Goal: Task Accomplishment & Management: Use online tool/utility

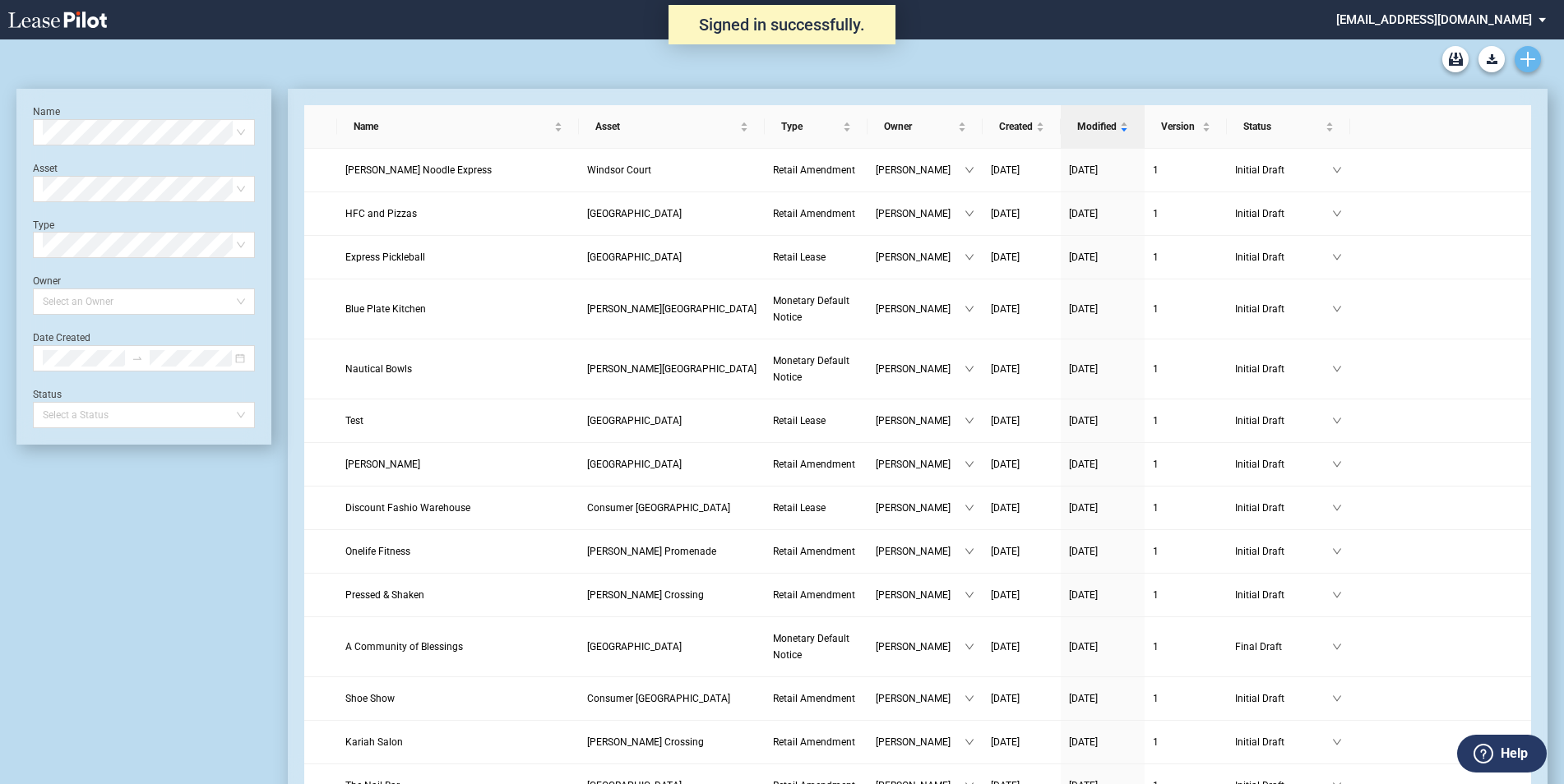
click at [1527, 63] on use "Create new document" at bounding box center [1527, 59] width 15 height 15
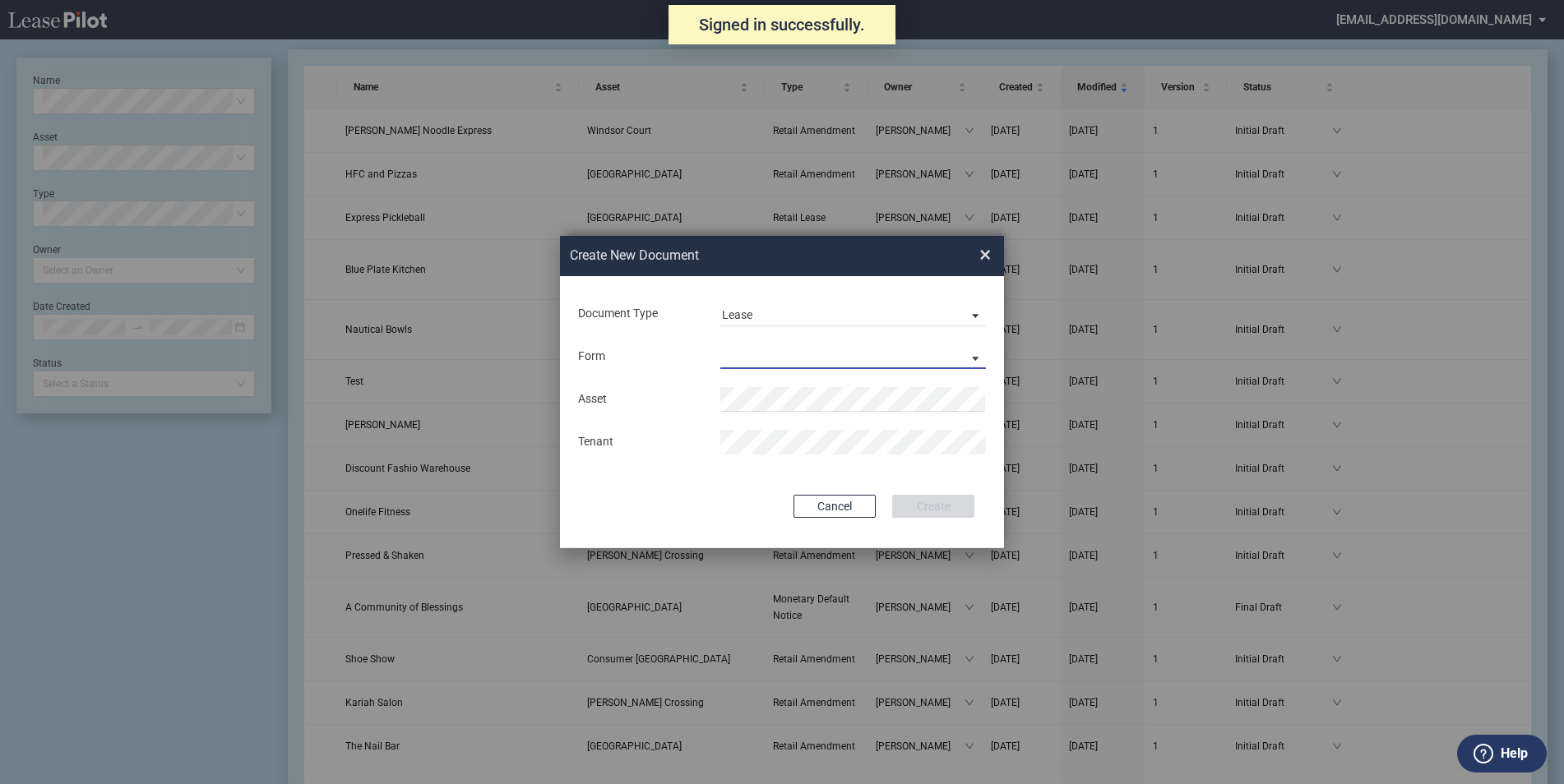
click at [744, 354] on md-select "Retail Lease Monetary Default Notice" at bounding box center [853, 356] width 265 height 25
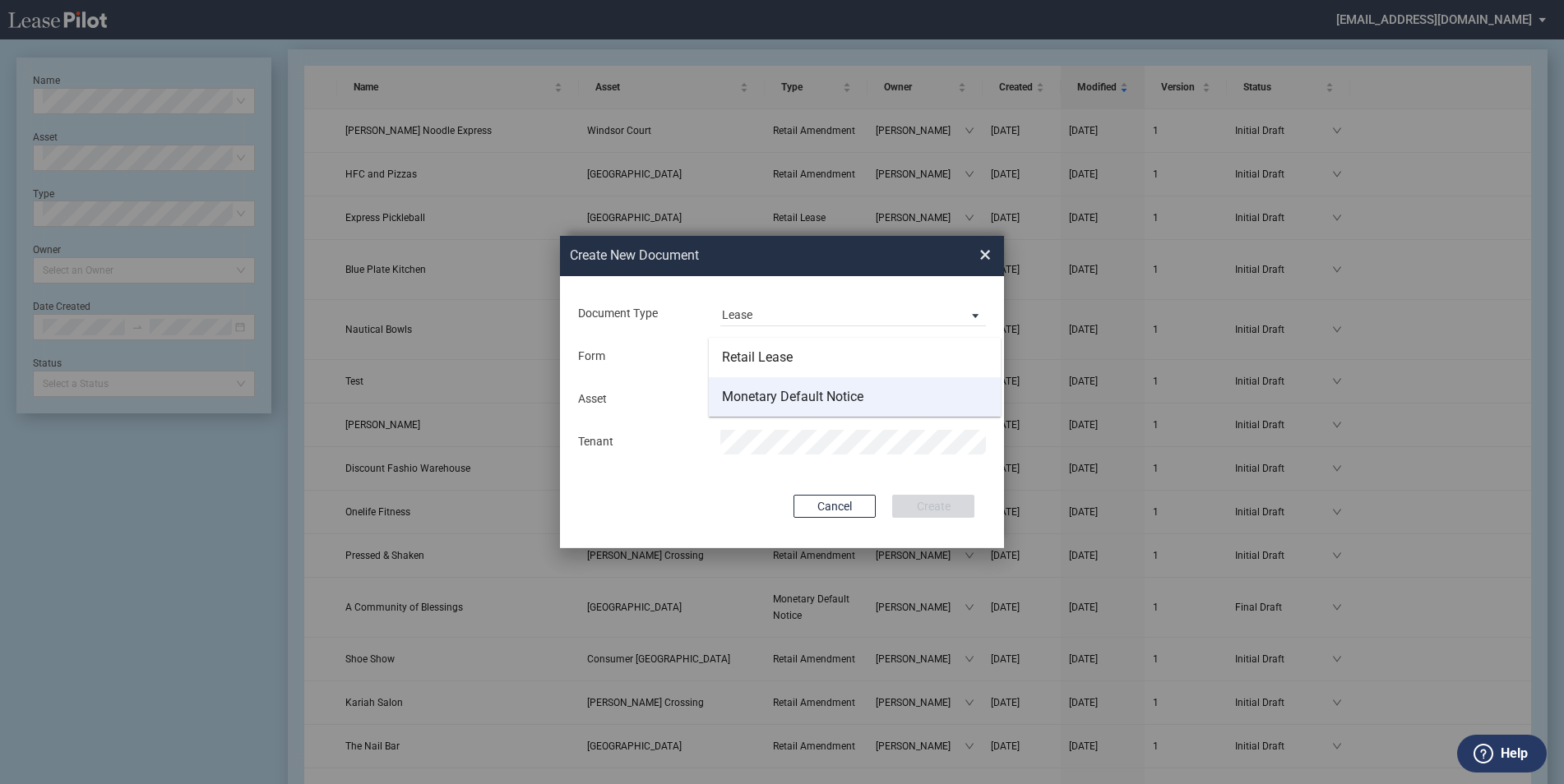
click at [875, 396] on md-option "Monetary Default Notice" at bounding box center [856, 397] width 292 height 39
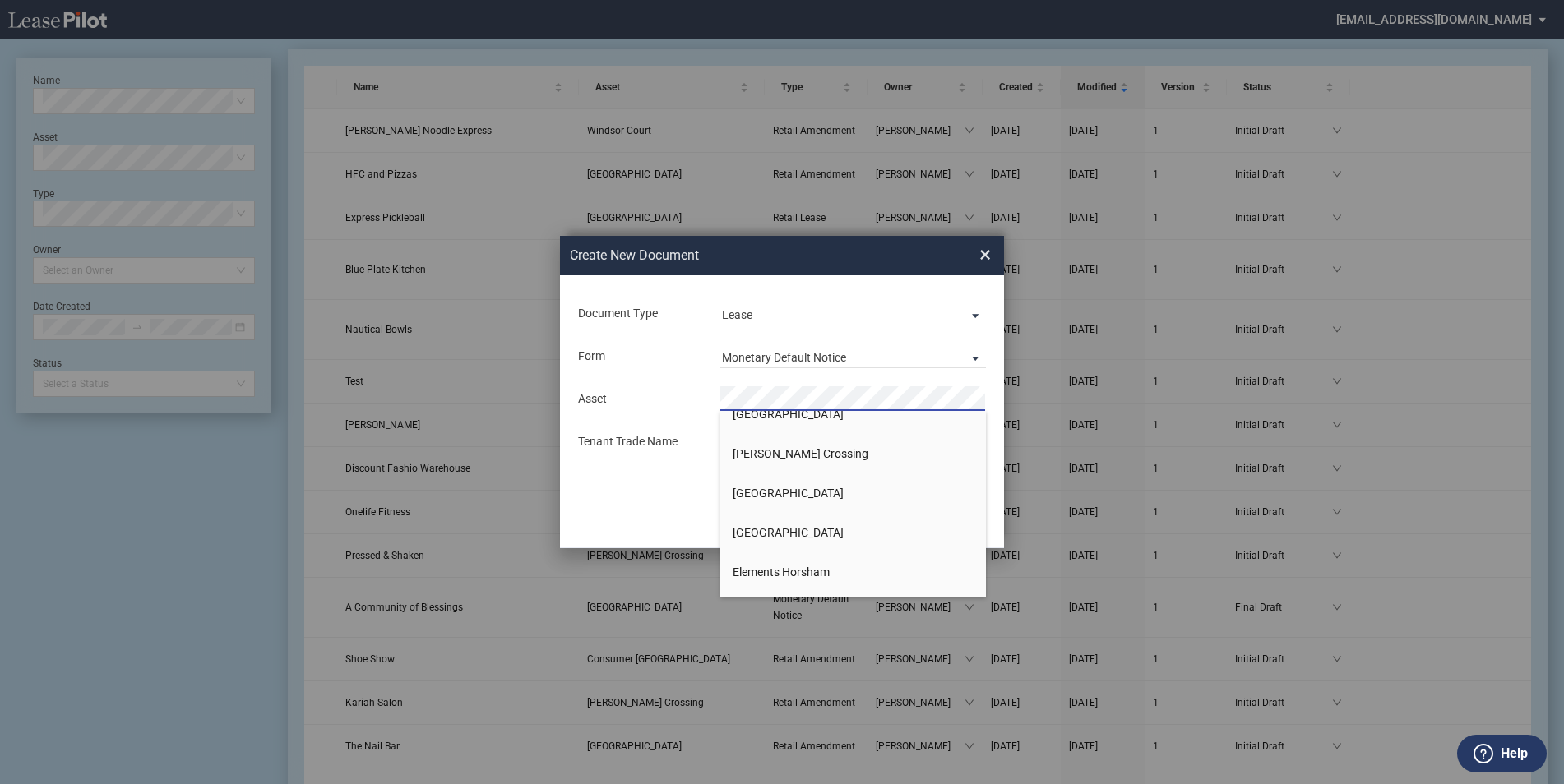
scroll to position [328, 0]
click at [813, 459] on span "Court at [GEOGRAPHIC_DATA]" at bounding box center [811, 457] width 156 height 13
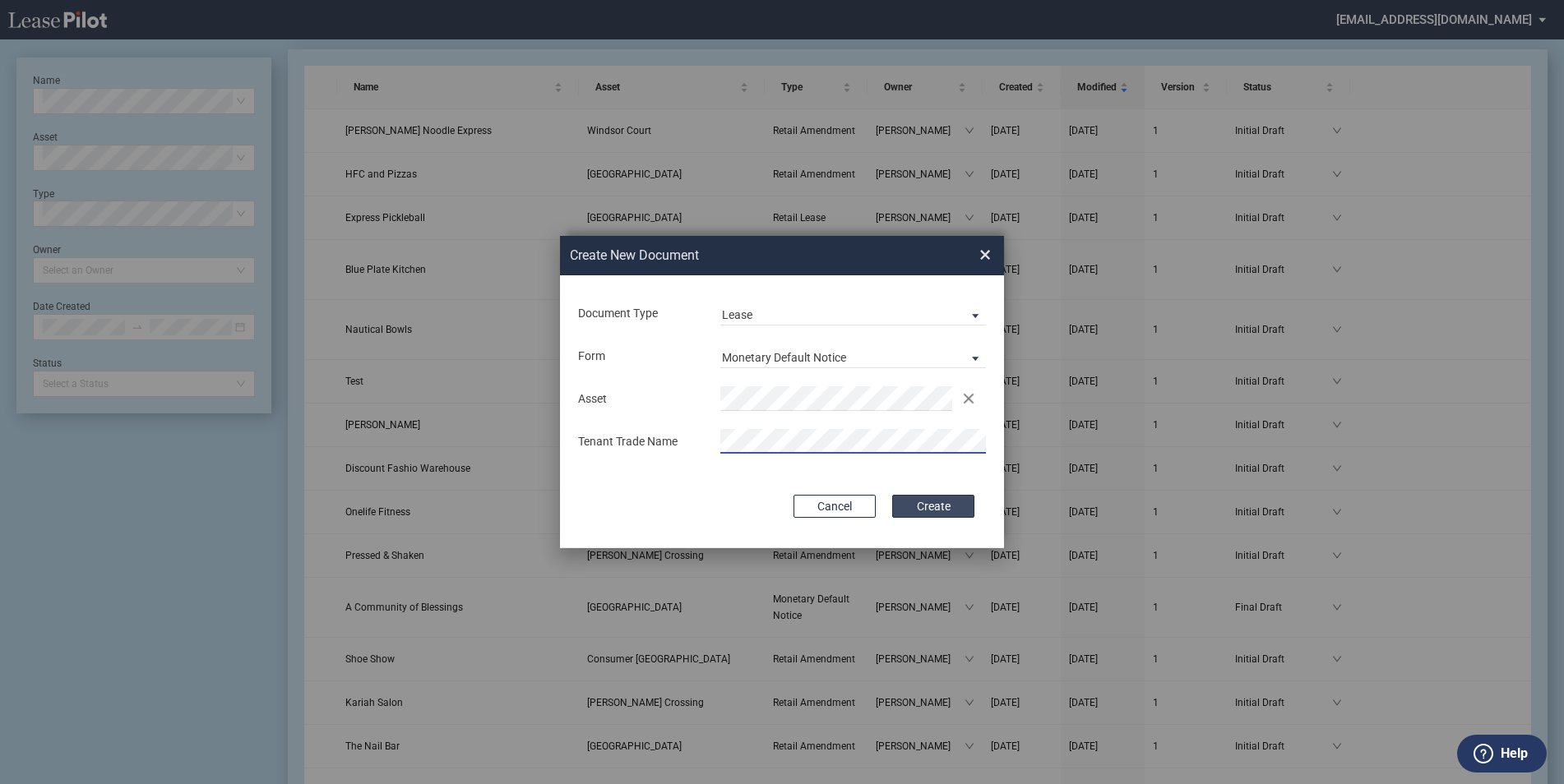
click at [947, 506] on button "Create" at bounding box center [932, 506] width 82 height 23
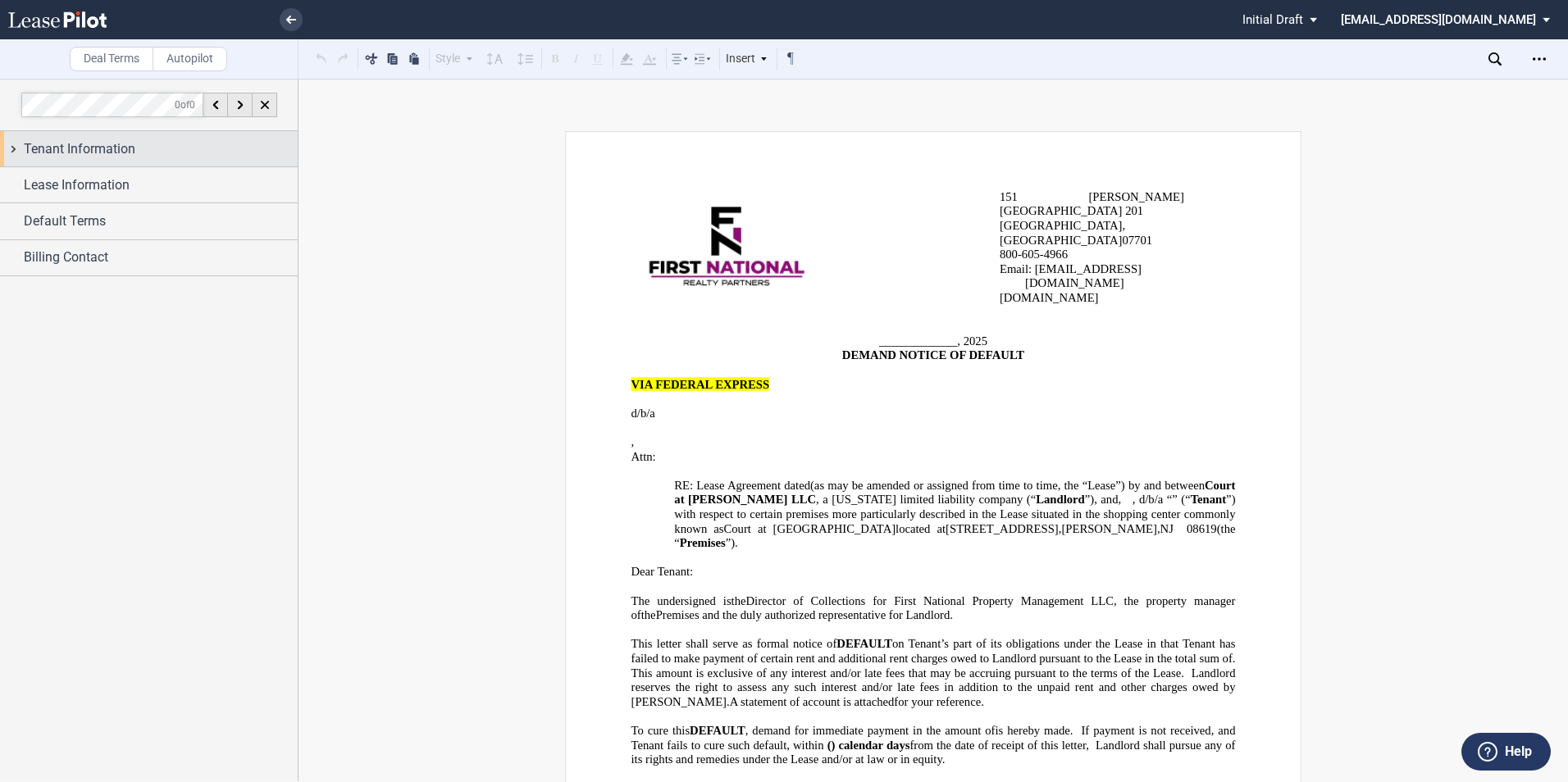
click at [124, 149] on span "Tenant Information" at bounding box center [79, 150] width 111 height 20
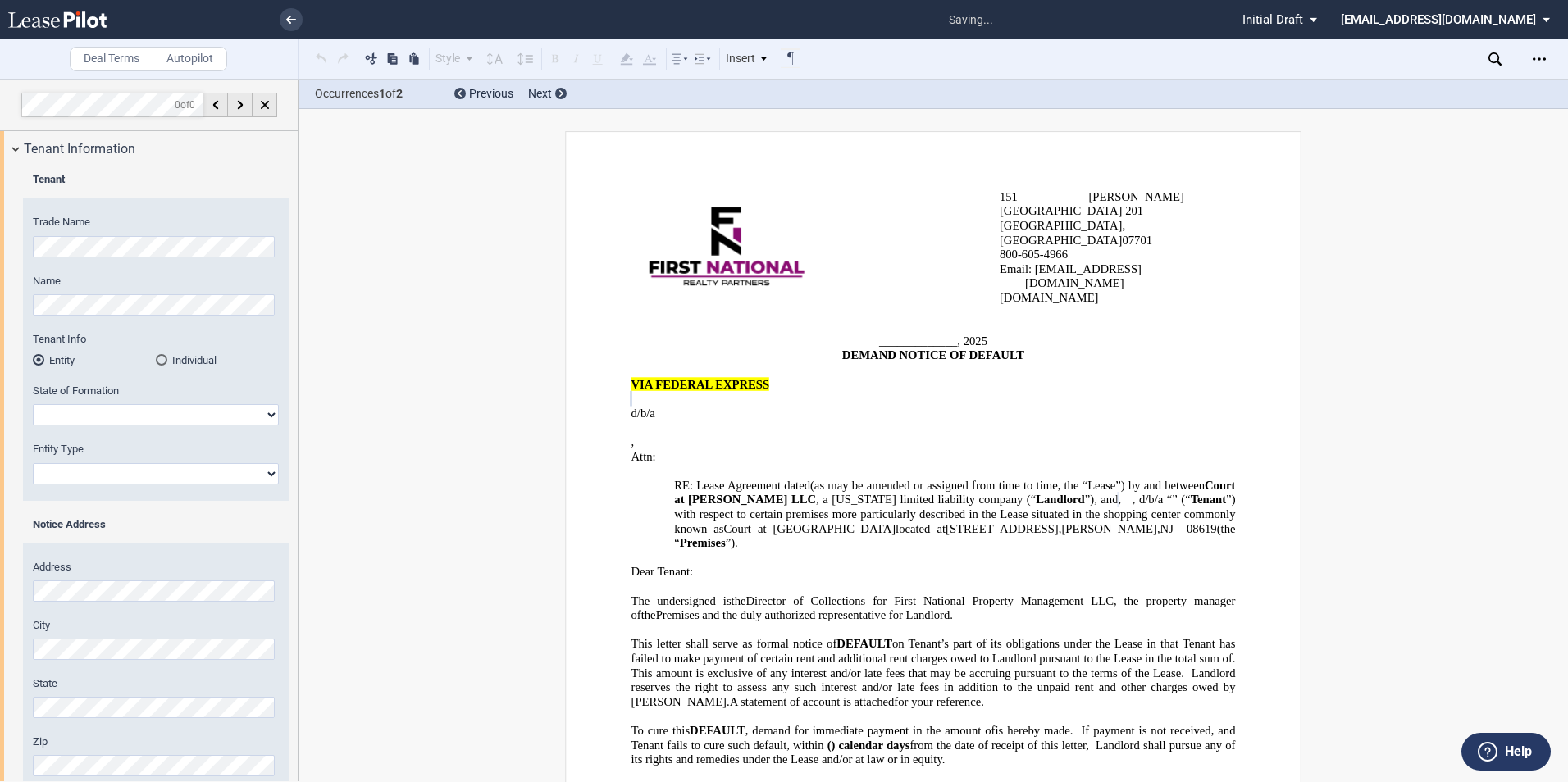
click at [0, 305] on html ".bocls-1{fill:#26354a;fill-rule:evenodd} Loading... × saving... Pending... Pend…" at bounding box center [784, 391] width 1568 height 782
click at [107, 413] on select "[US_STATE] [US_STATE] [US_STATE] [US_STATE] [US_STATE] [US_STATE] [US_STATE] [U…" at bounding box center [155, 415] width 246 height 22
select select "[US_STATE]"
click at [32, 404] on select "[US_STATE] [US_STATE] [US_STATE] [US_STATE] [US_STATE] [US_STATE] [US_STATE] [U…" at bounding box center [155, 415] width 246 height 22
click at [84, 470] on select "Corporation Limited Liability Company General Partnership Limited Partnership O…" at bounding box center [155, 474] width 246 height 22
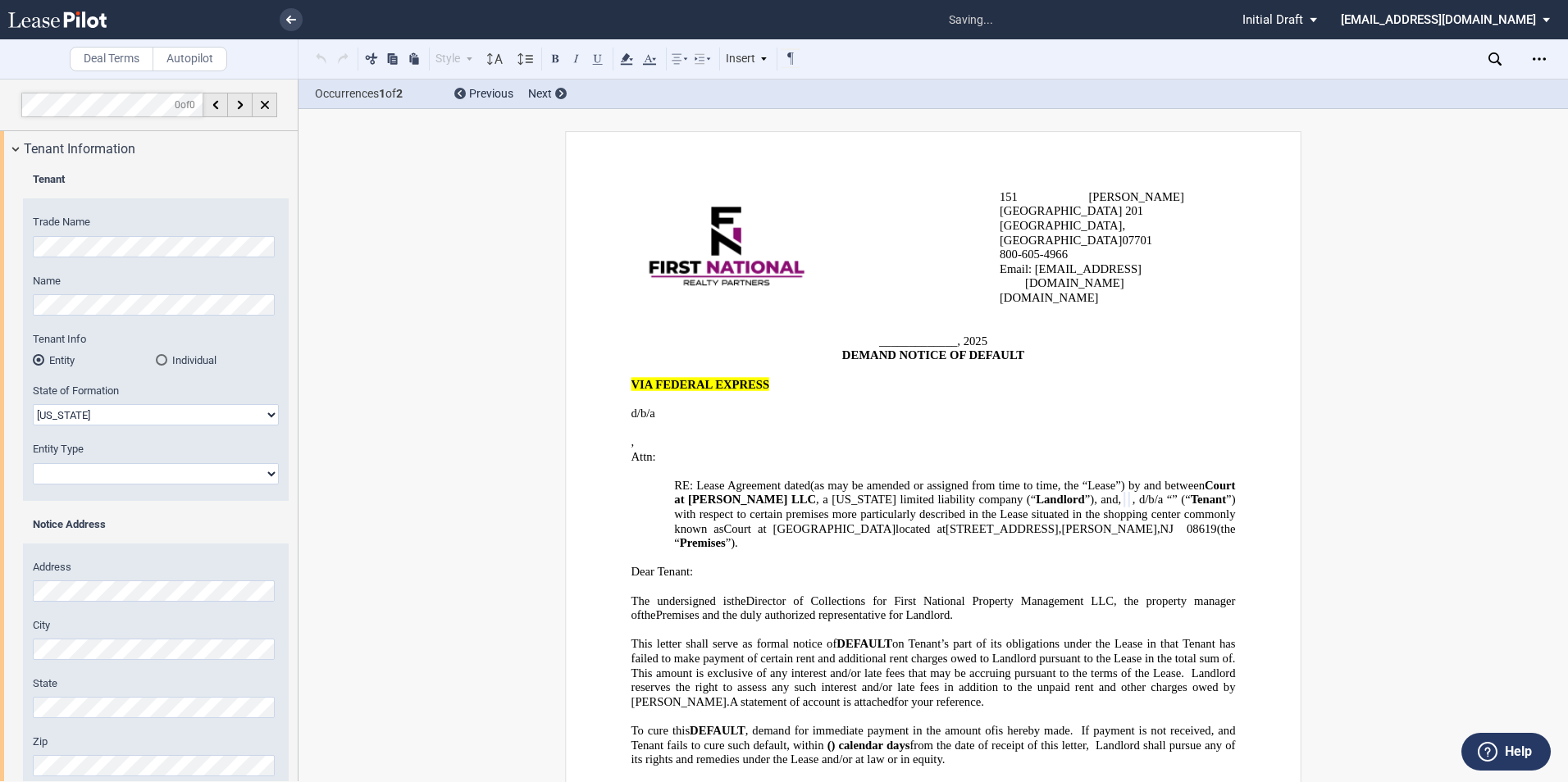
select select "Limited Liability Company"
click at [32, 463] on select "Corporation Limited Liability Company General Partnership Limited Partnership O…" at bounding box center [155, 474] width 246 height 22
click at [187, 538] on div "Notice Address" at bounding box center [155, 533] width 266 height 31
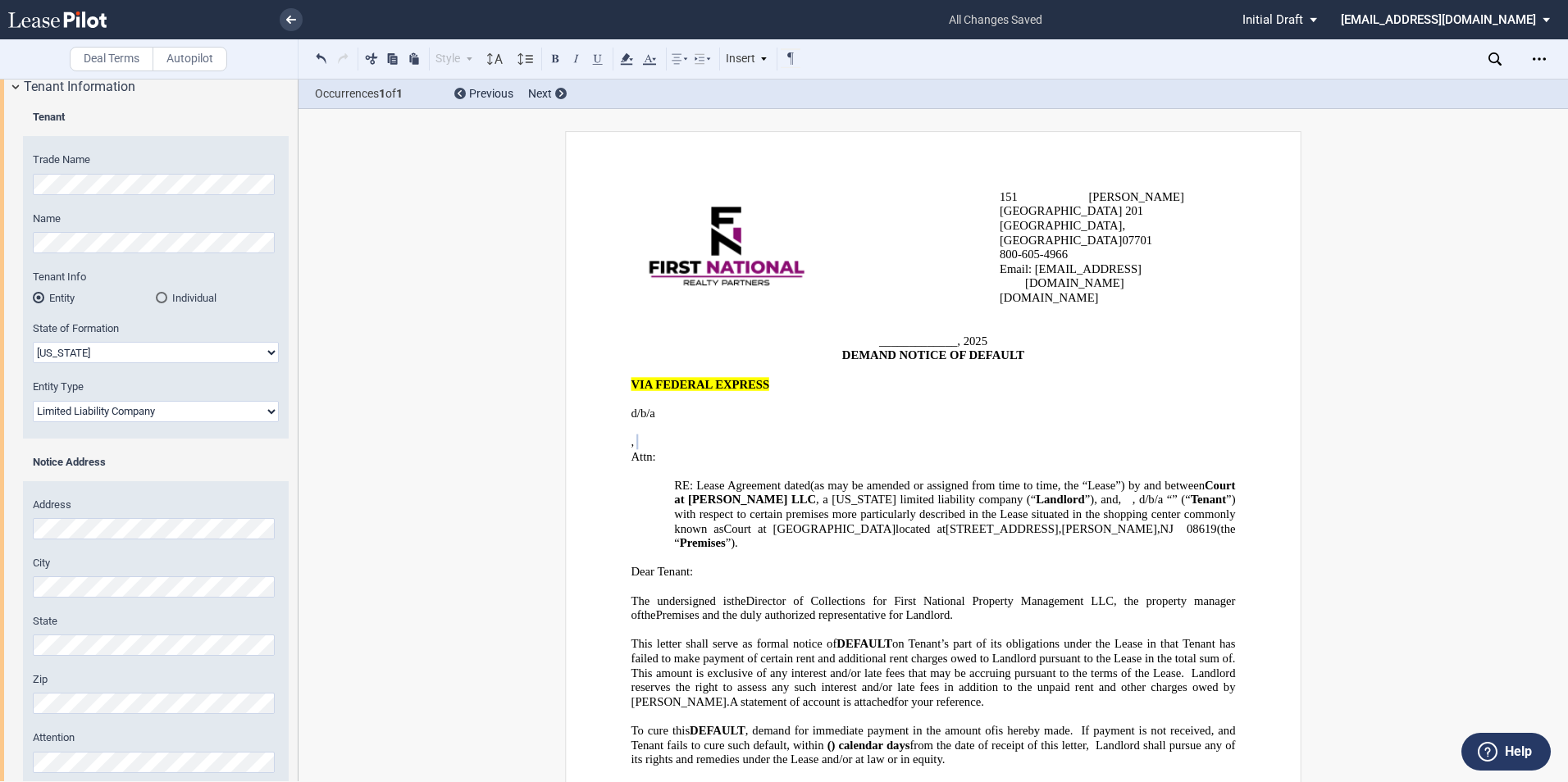
scroll to position [164, 0]
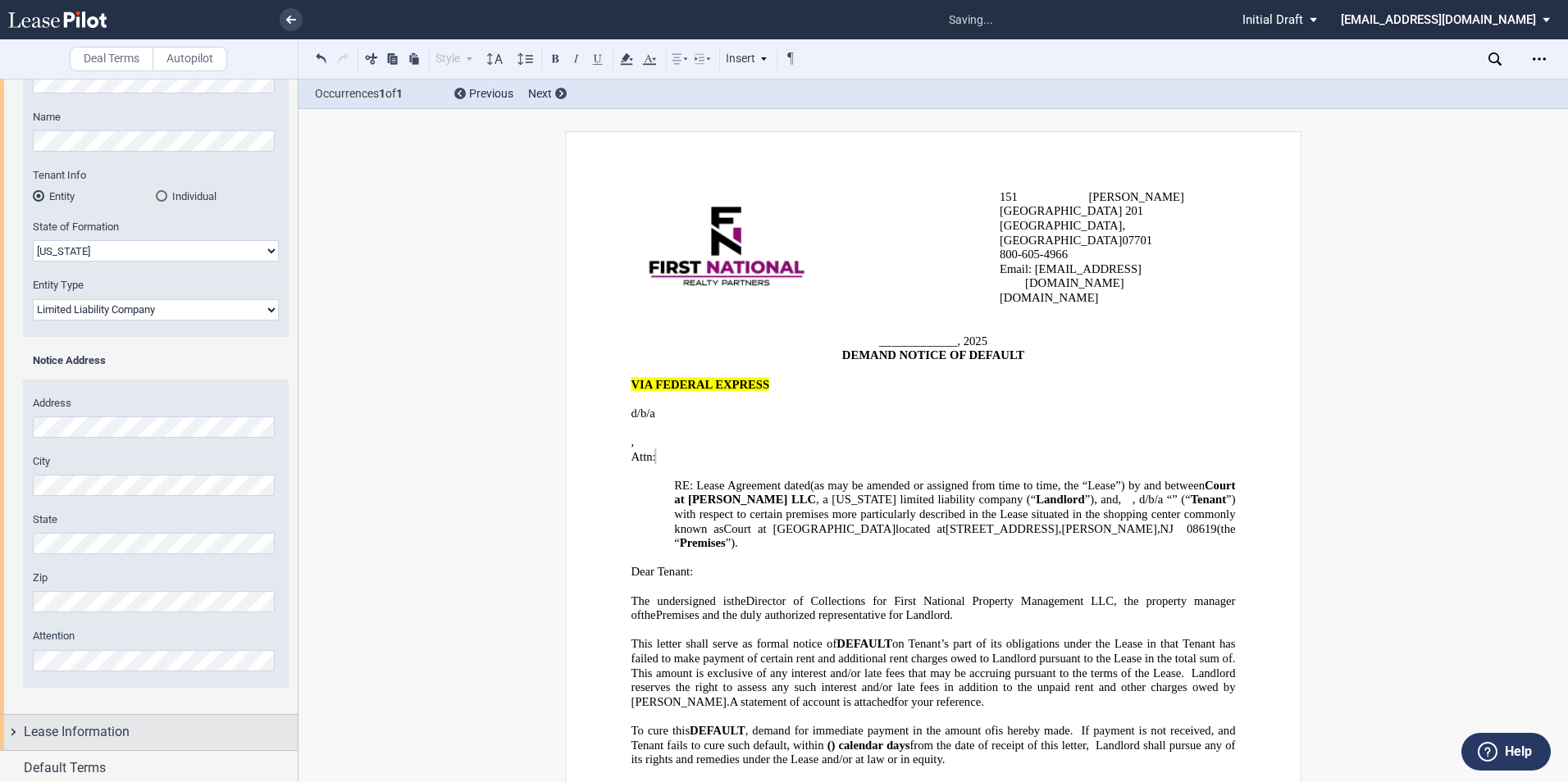
click at [52, 732] on span "Lease Information" at bounding box center [77, 732] width 106 height 20
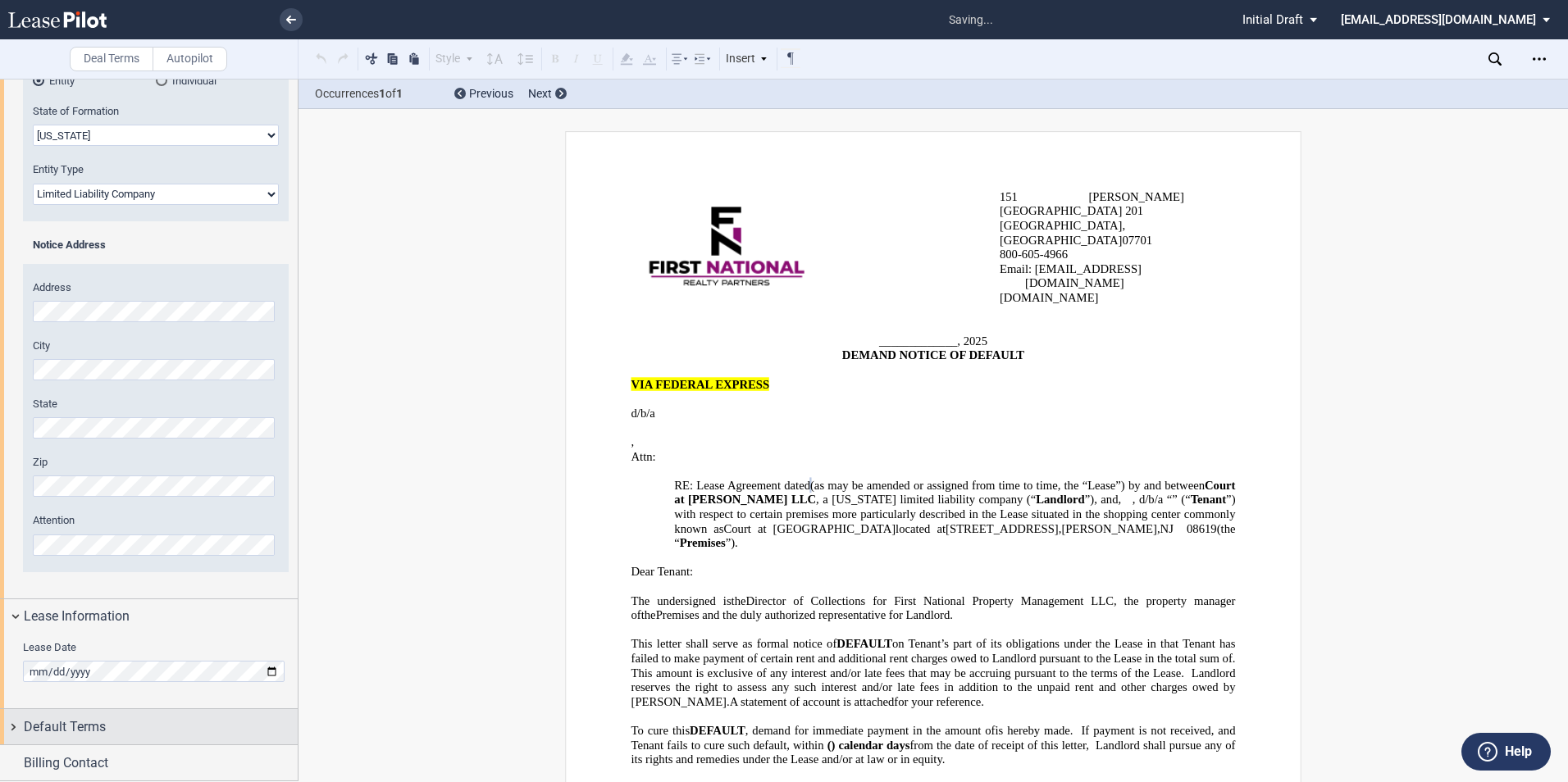
click at [119, 722] on div "Default Terms" at bounding box center [160, 727] width 273 height 20
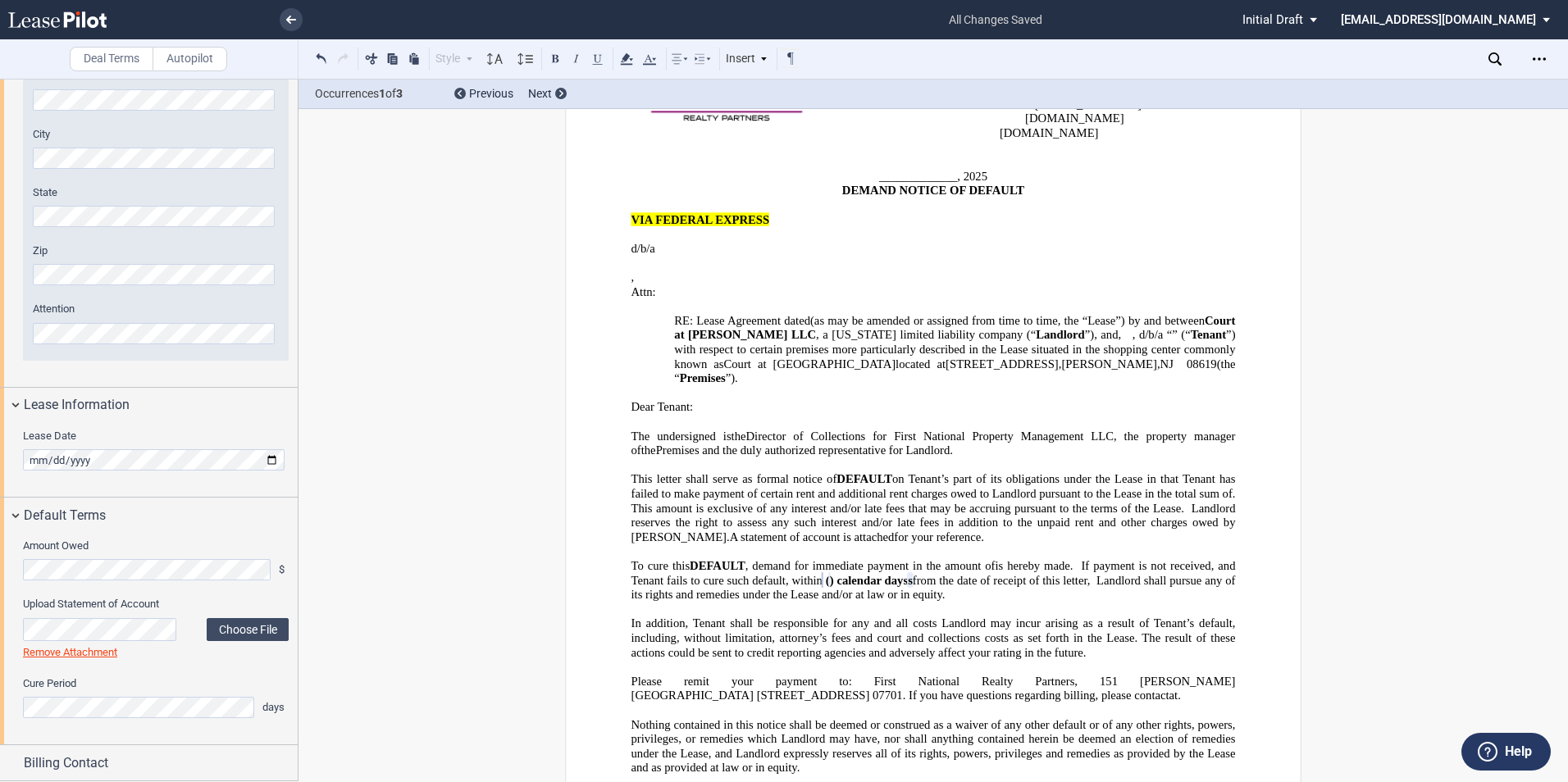
scroll to position [332, 0]
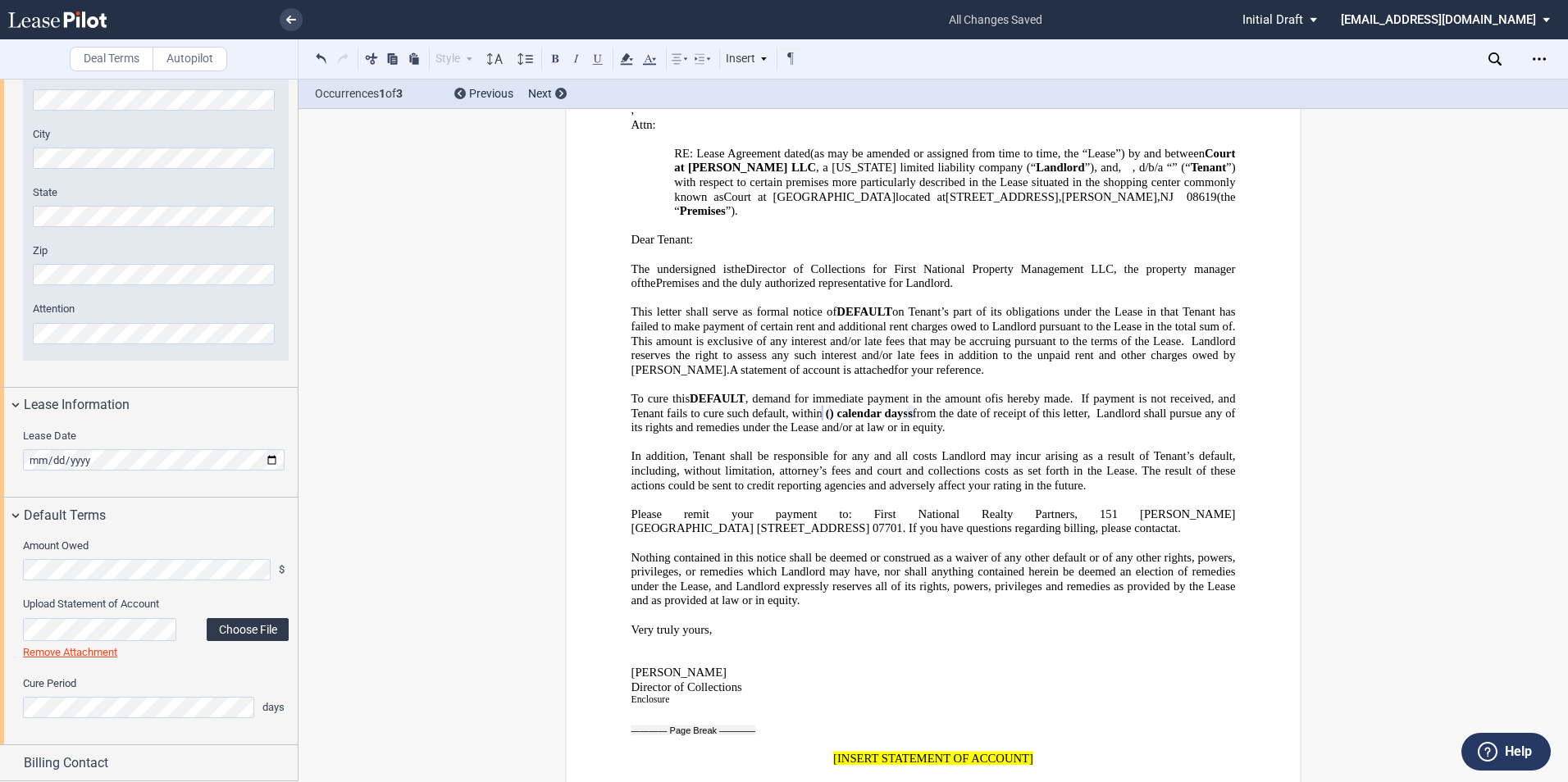
click at [257, 632] on label "Choose File" at bounding box center [247, 629] width 82 height 23
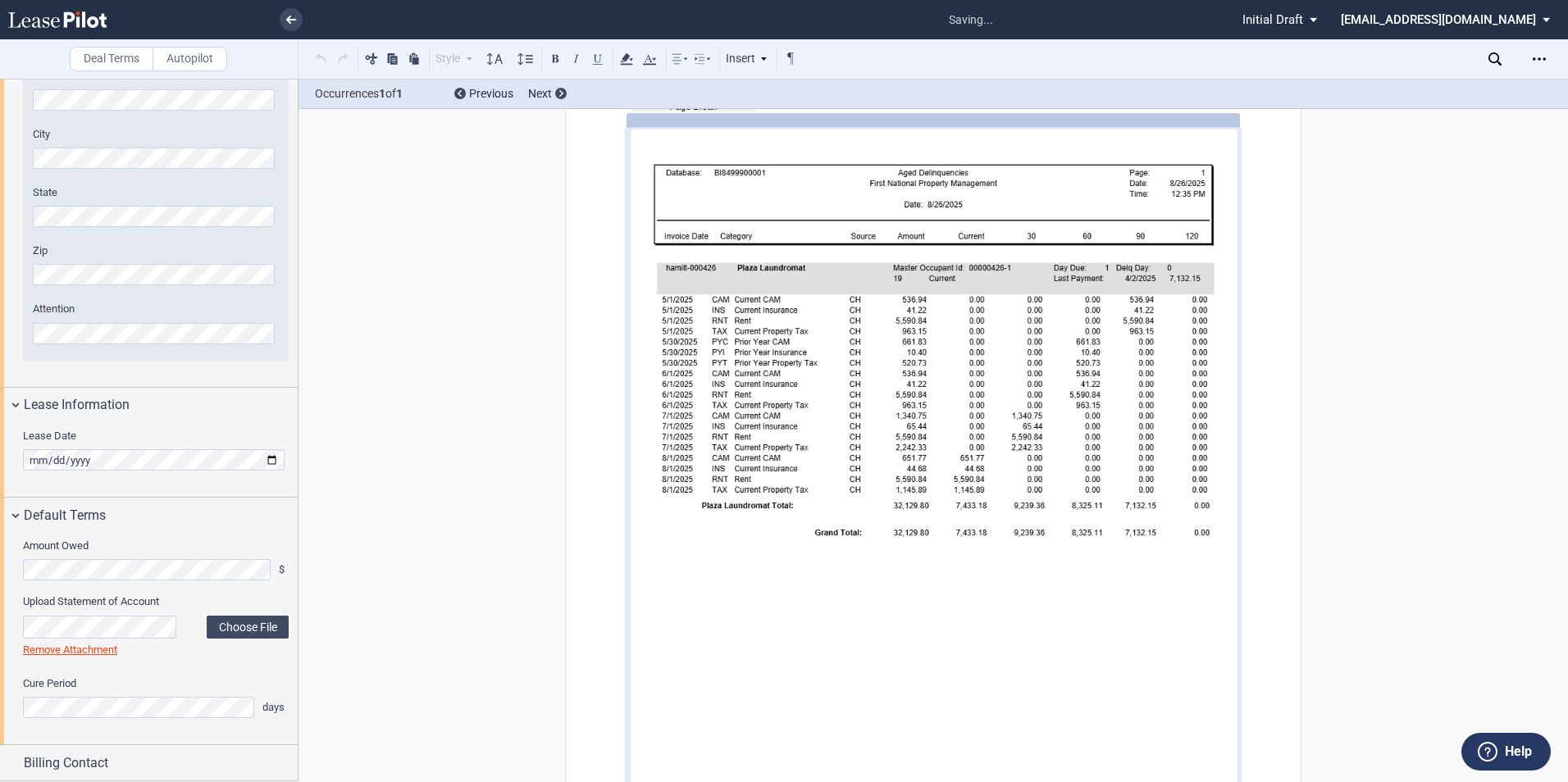
scroll to position [1117, 0]
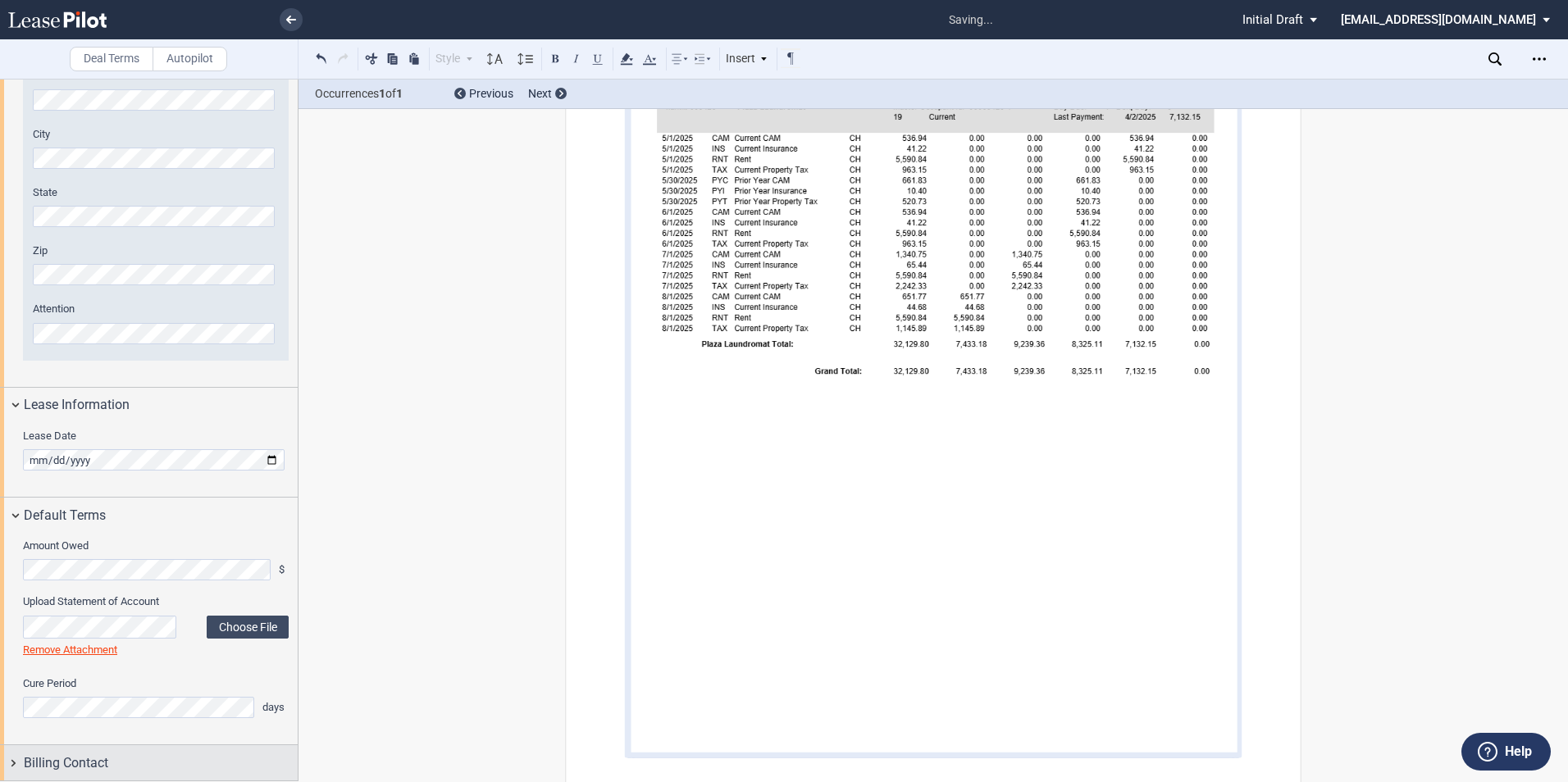
click at [79, 759] on span "Billing Contact" at bounding box center [66, 763] width 85 height 20
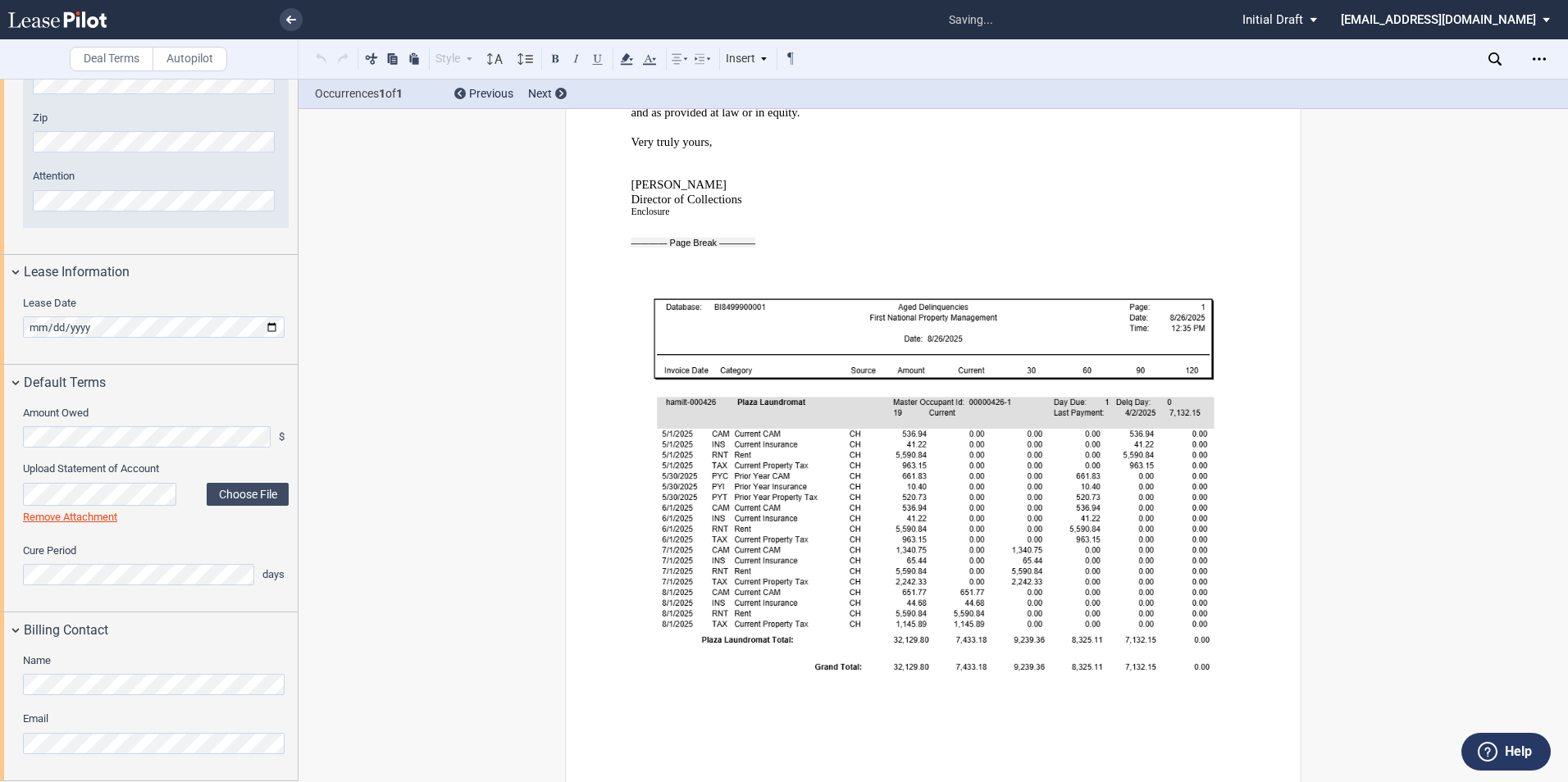
scroll to position [858, 0]
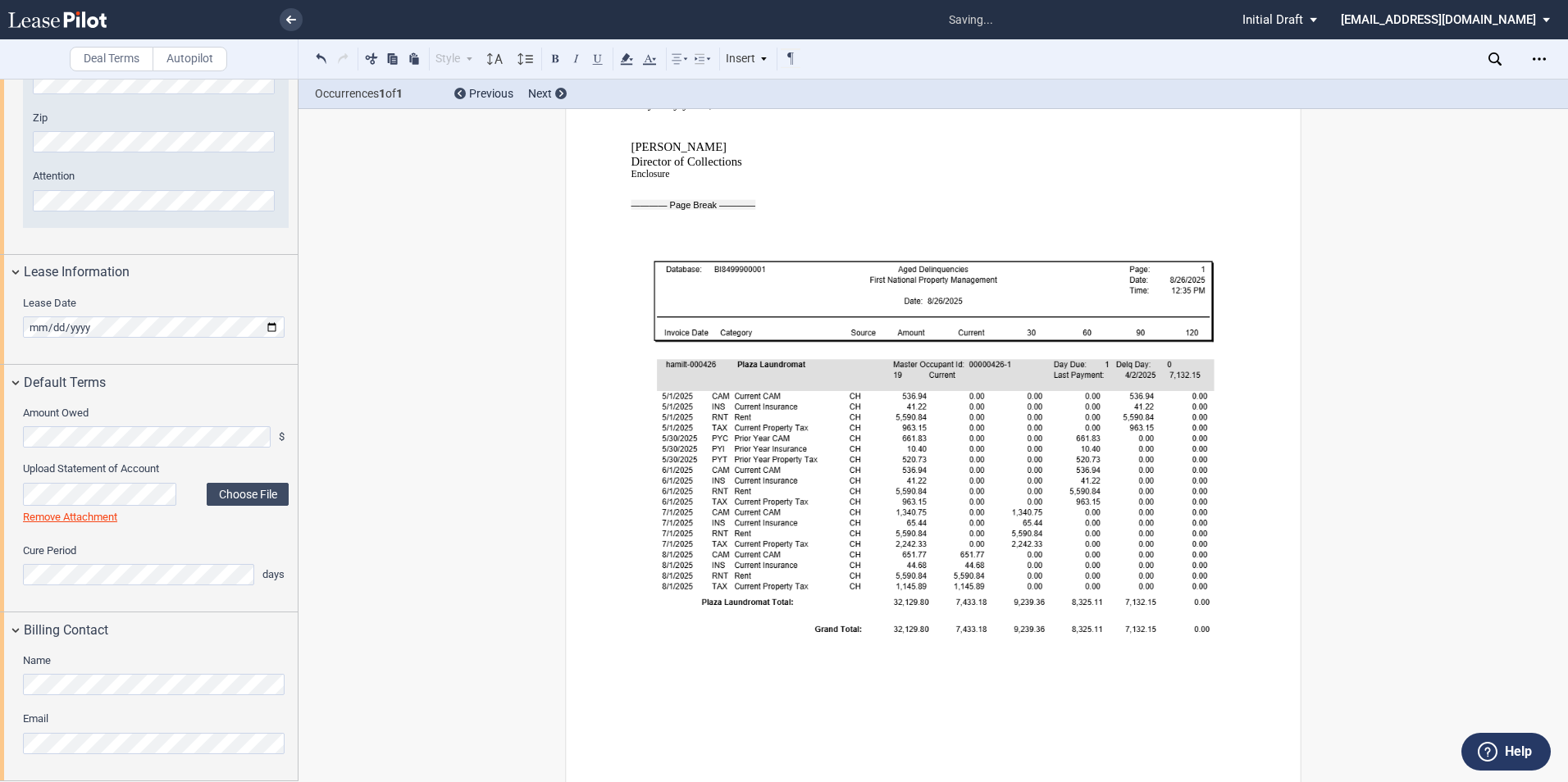
click at [359, 625] on div "[STREET_ADDRESS][PERSON_NAME] [GEOGRAPHIC_DATA] 800-60 5 -4966 Email: [EMAIL_AD…" at bounding box center [933, 90] width 1269 height 1636
click at [293, 608] on div "Amount Owed $ Upload Statement of Account Choose File Loading Remove Attachment" at bounding box center [149, 506] width 298 height 211
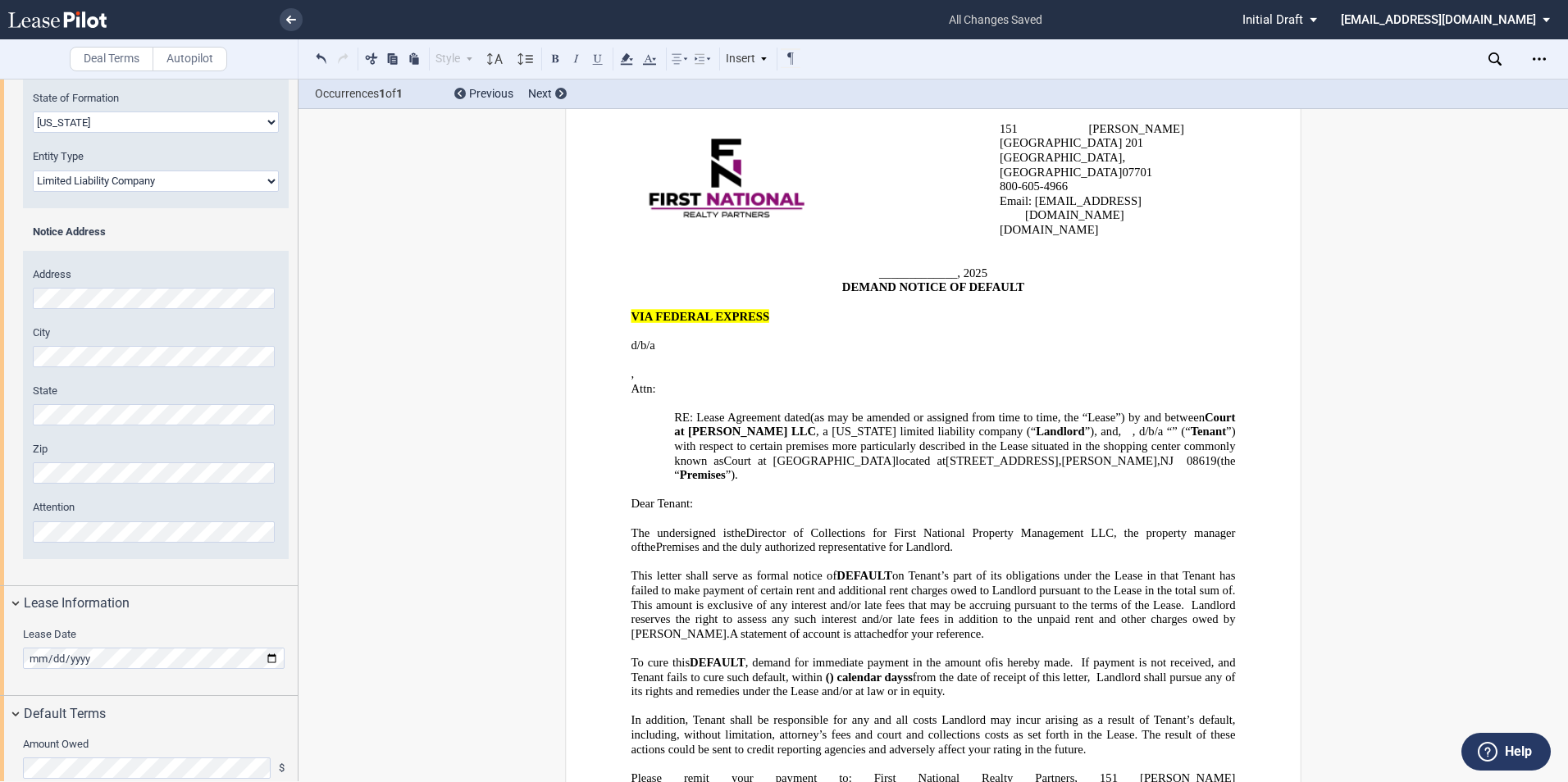
scroll to position [0, 0]
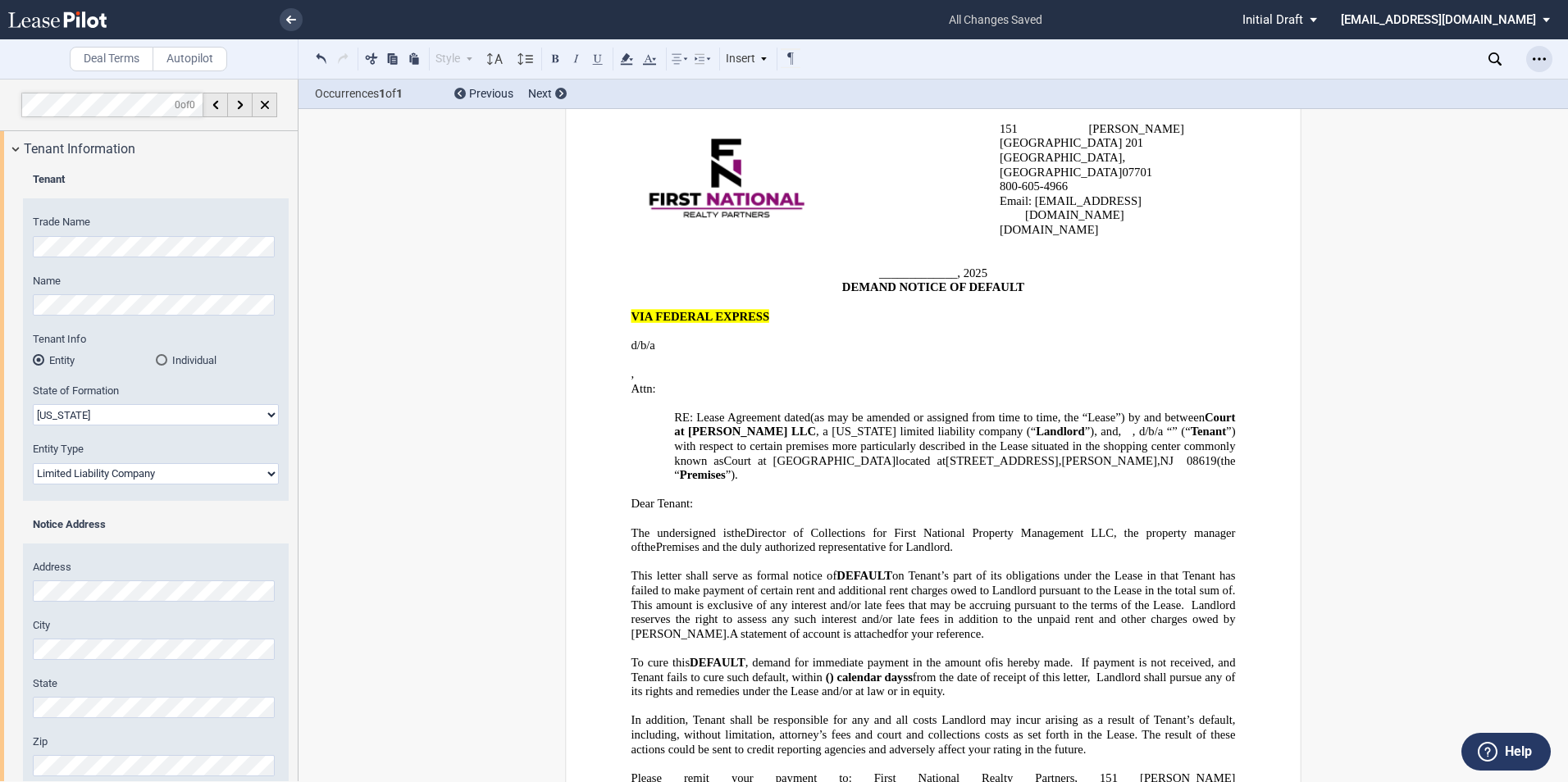
click at [1539, 58] on use "Open Lease options menu" at bounding box center [1538, 58] width 13 height 3
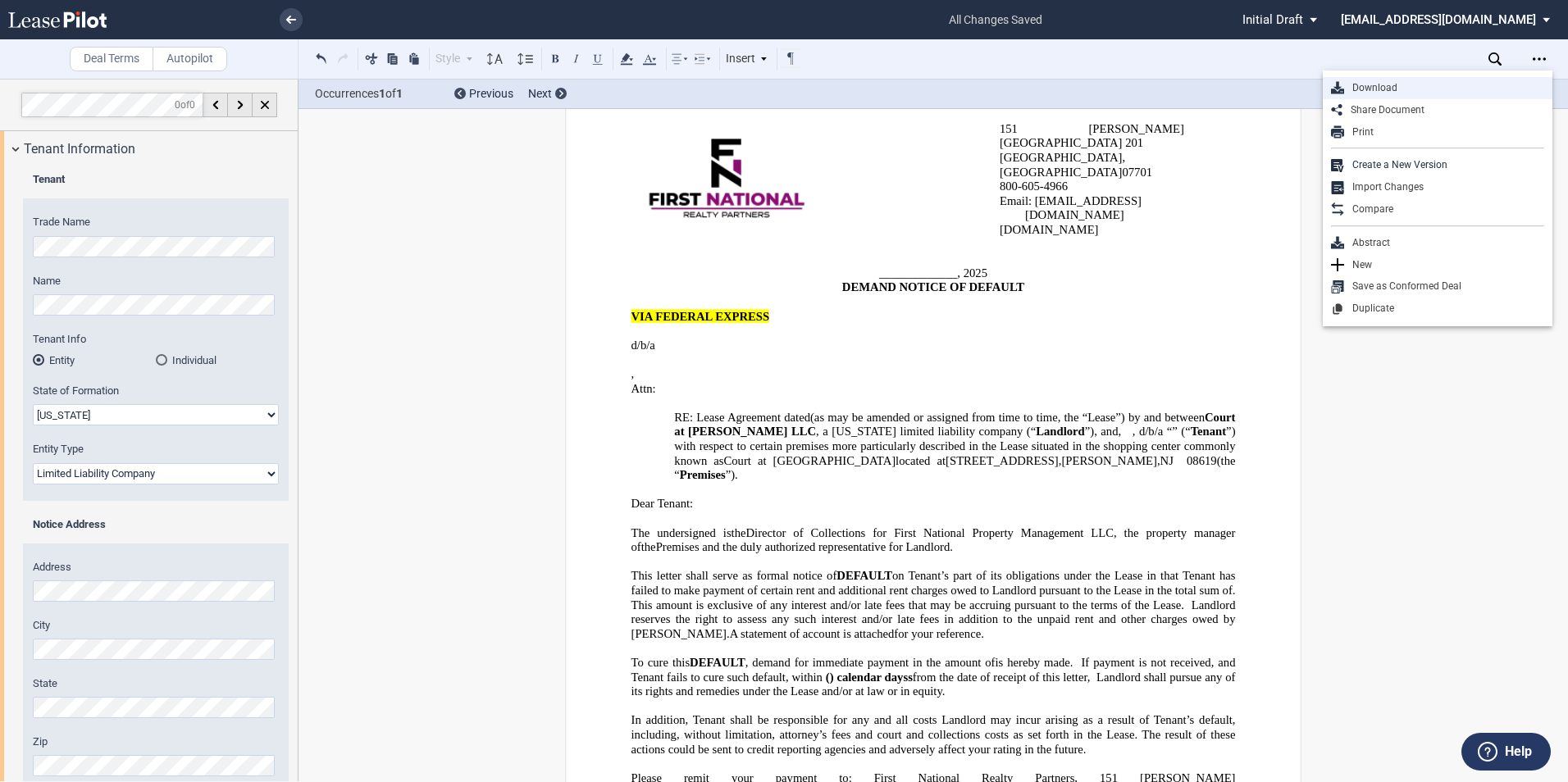
click at [1451, 90] on div "Download" at bounding box center [1443, 89] width 200 height 14
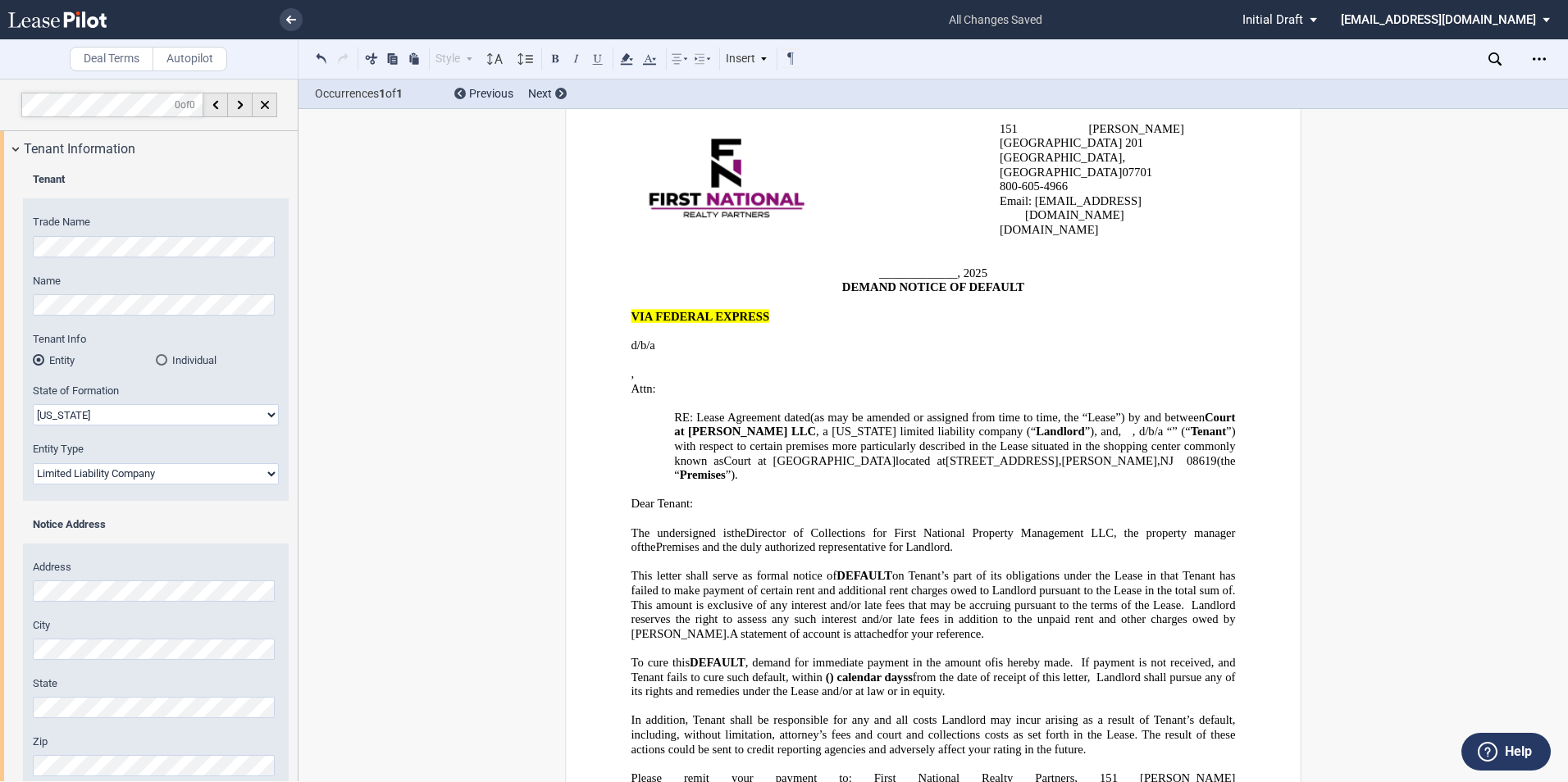
click at [913, 670] on span "s" at bounding box center [910, 677] width 5 height 14
